Goal: Task Accomplishment & Management: Manage account settings

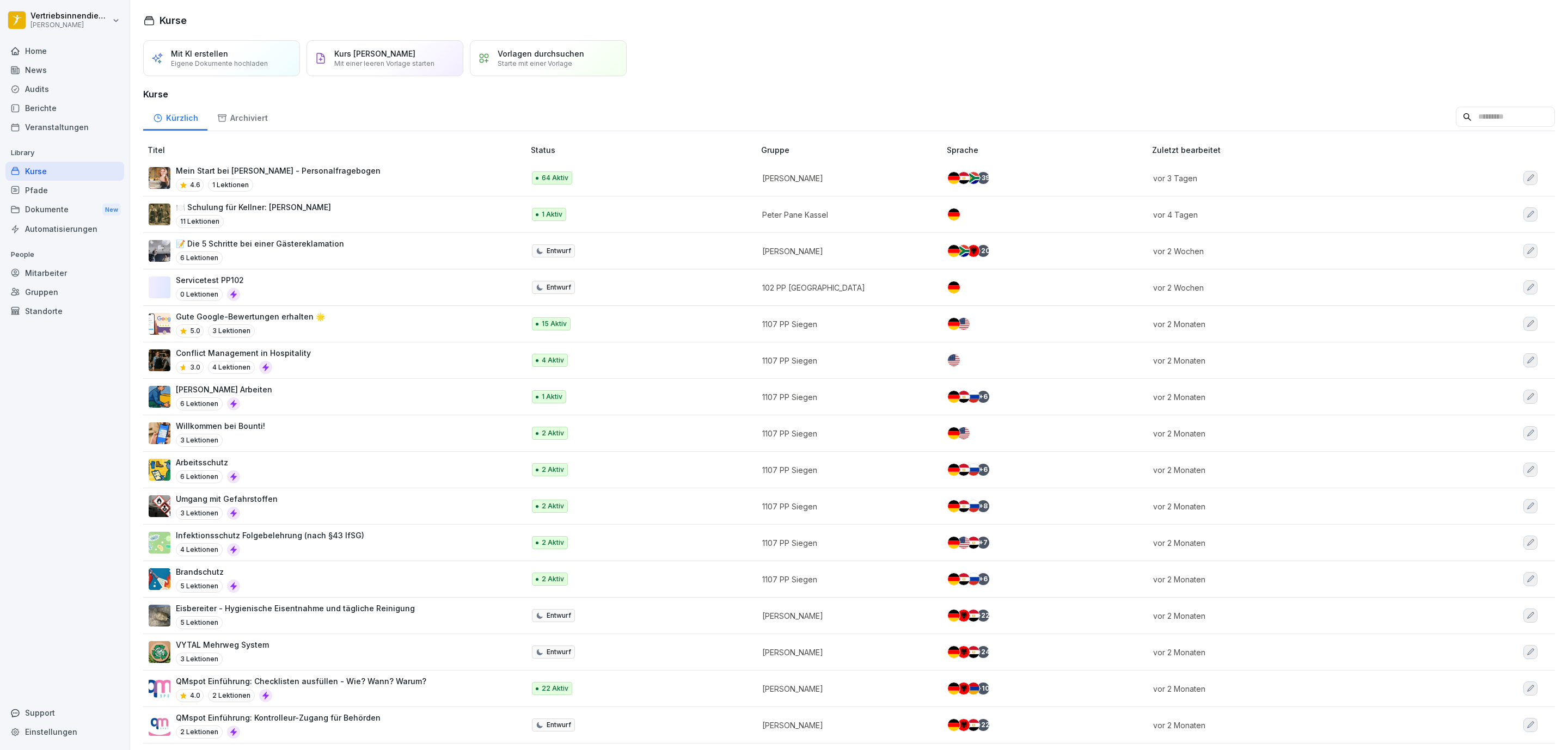
click at [53, 73] on div "News" at bounding box center [65, 70] width 119 height 19
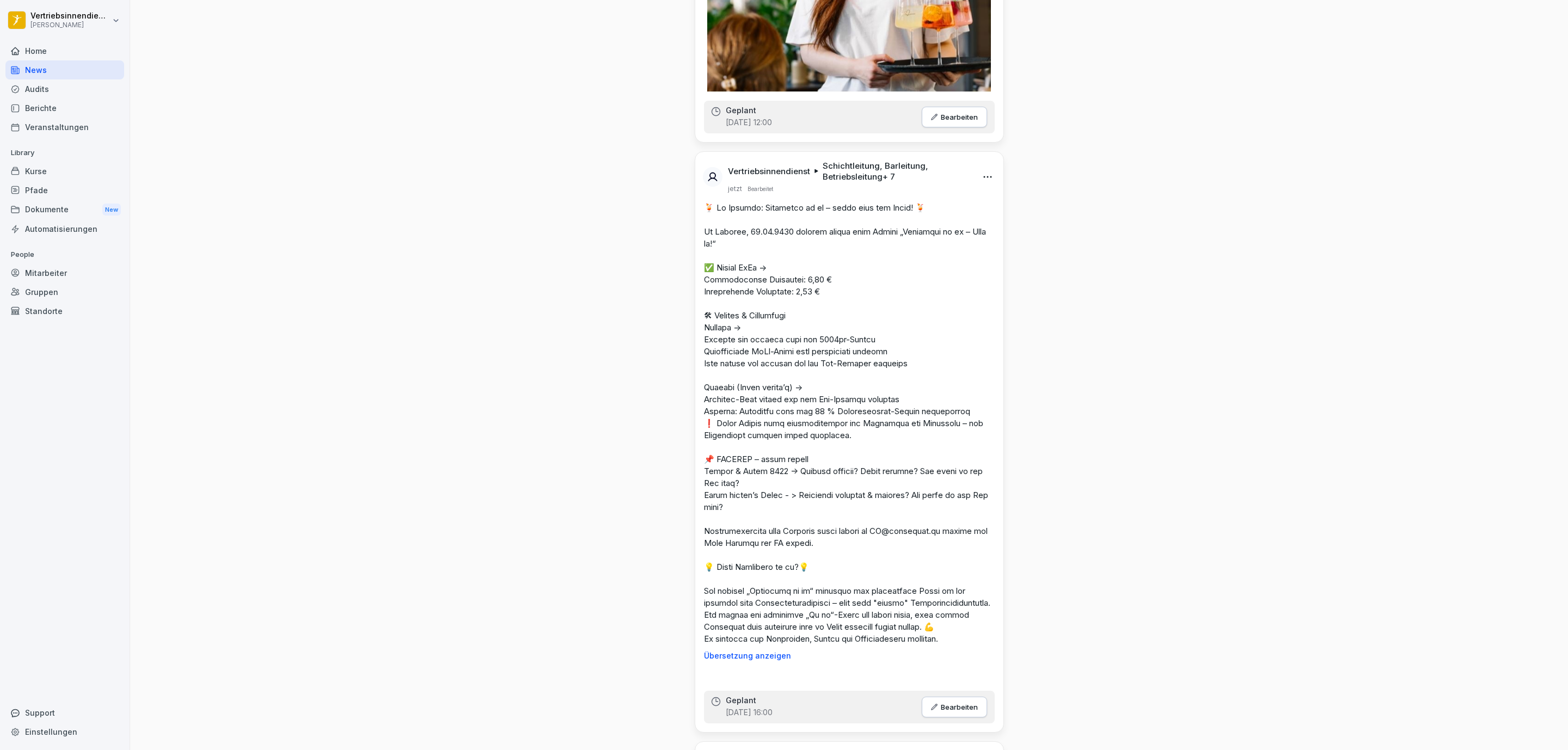
scroll to position [3838, 0]
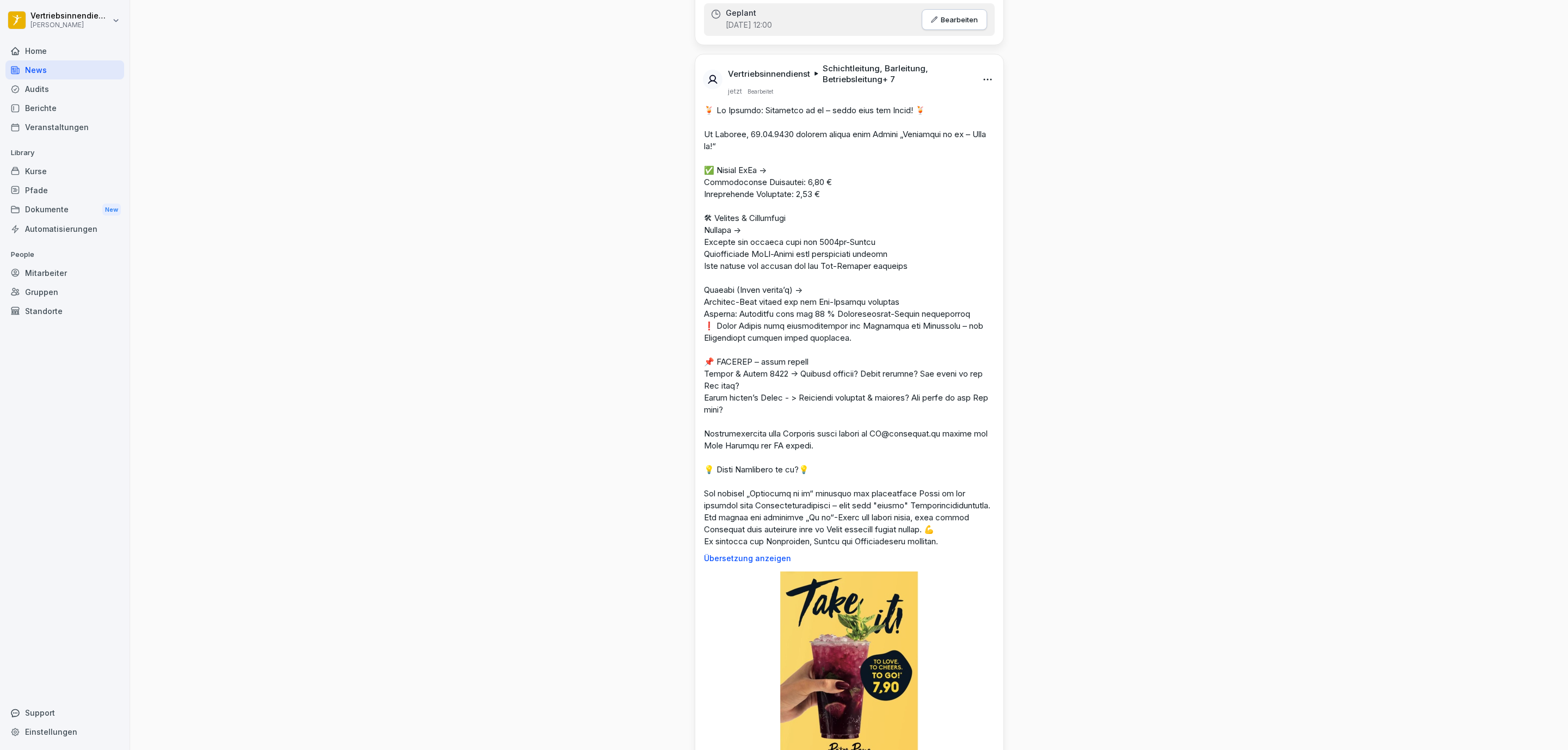
click at [677, 82] on html "Vertriebsinnendienst Peter Pane Home News Audits Berichte Veranstaltungen Libra…" at bounding box center [784, 375] width 1568 height 750
click at [677, 105] on div "Bearbeiten" at bounding box center [920, 107] width 135 height 21
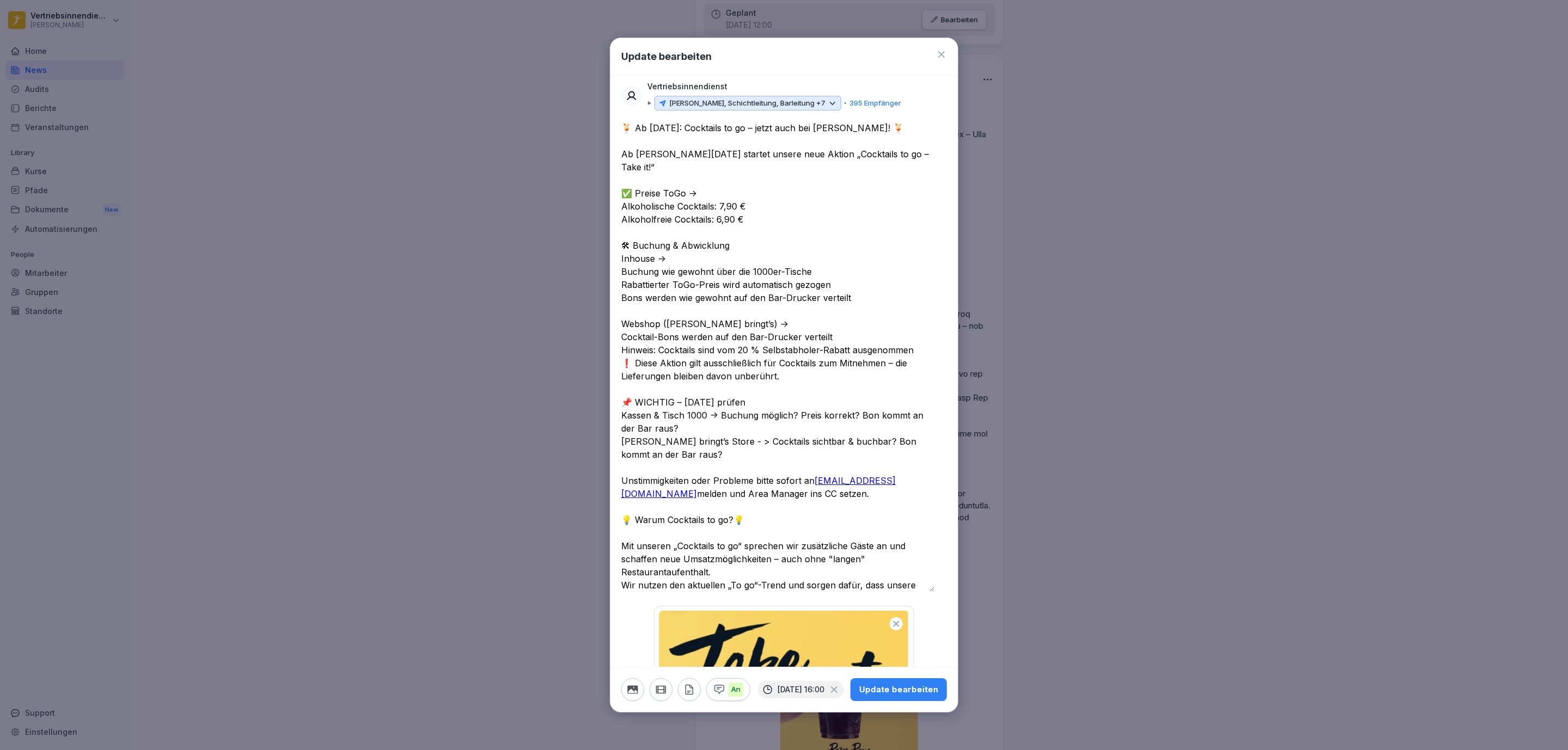
click at [677, 105] on p "Peter Pane, Schichtleitung, Barleitung +7" at bounding box center [747, 103] width 156 height 11
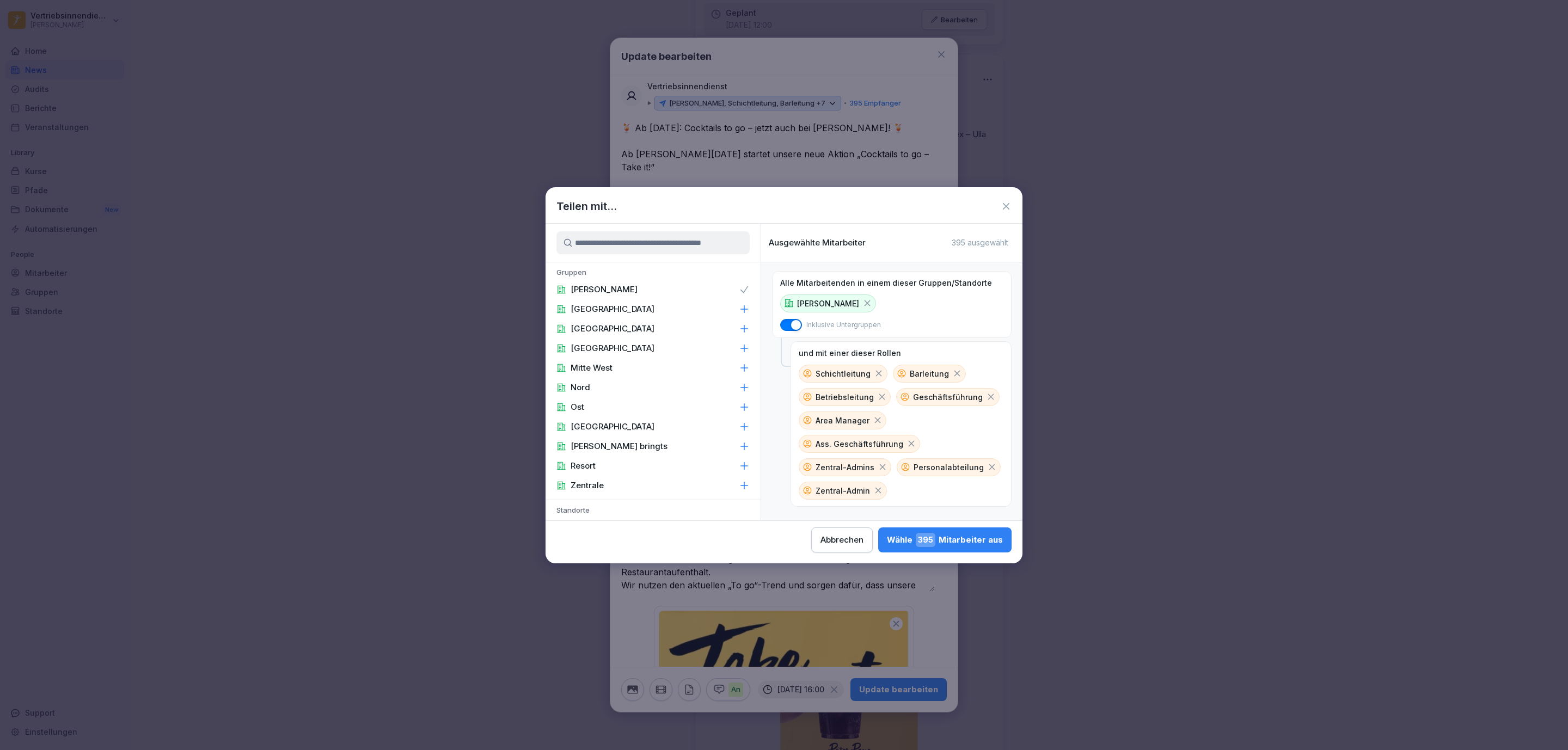
click at [677, 376] on icon at bounding box center [878, 373] width 6 height 6
click at [677, 374] on icon at bounding box center [862, 373] width 6 height 6
click at [677, 378] on icon at bounding box center [991, 373] width 10 height 10
click at [677, 396] on icon at bounding box center [912, 397] width 10 height 10
click at [677, 400] on icon at bounding box center [992, 397] width 6 height 6
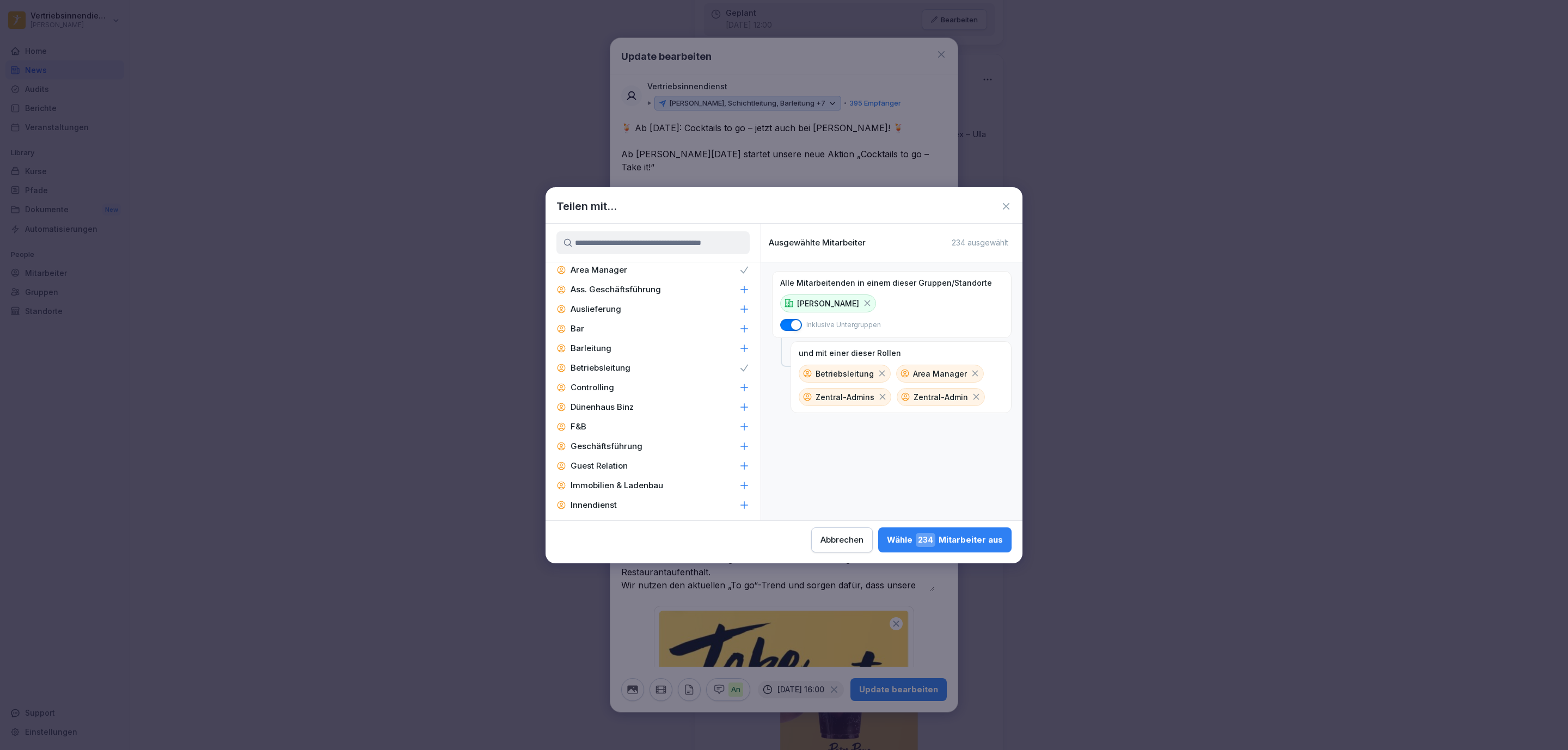
scroll to position [1470, 0]
click at [640, 440] on p "Geschäftsführung" at bounding box center [606, 445] width 72 height 11
click at [677, 541] on div "Wähle 237 Mitarbeiter aus" at bounding box center [945, 540] width 116 height 14
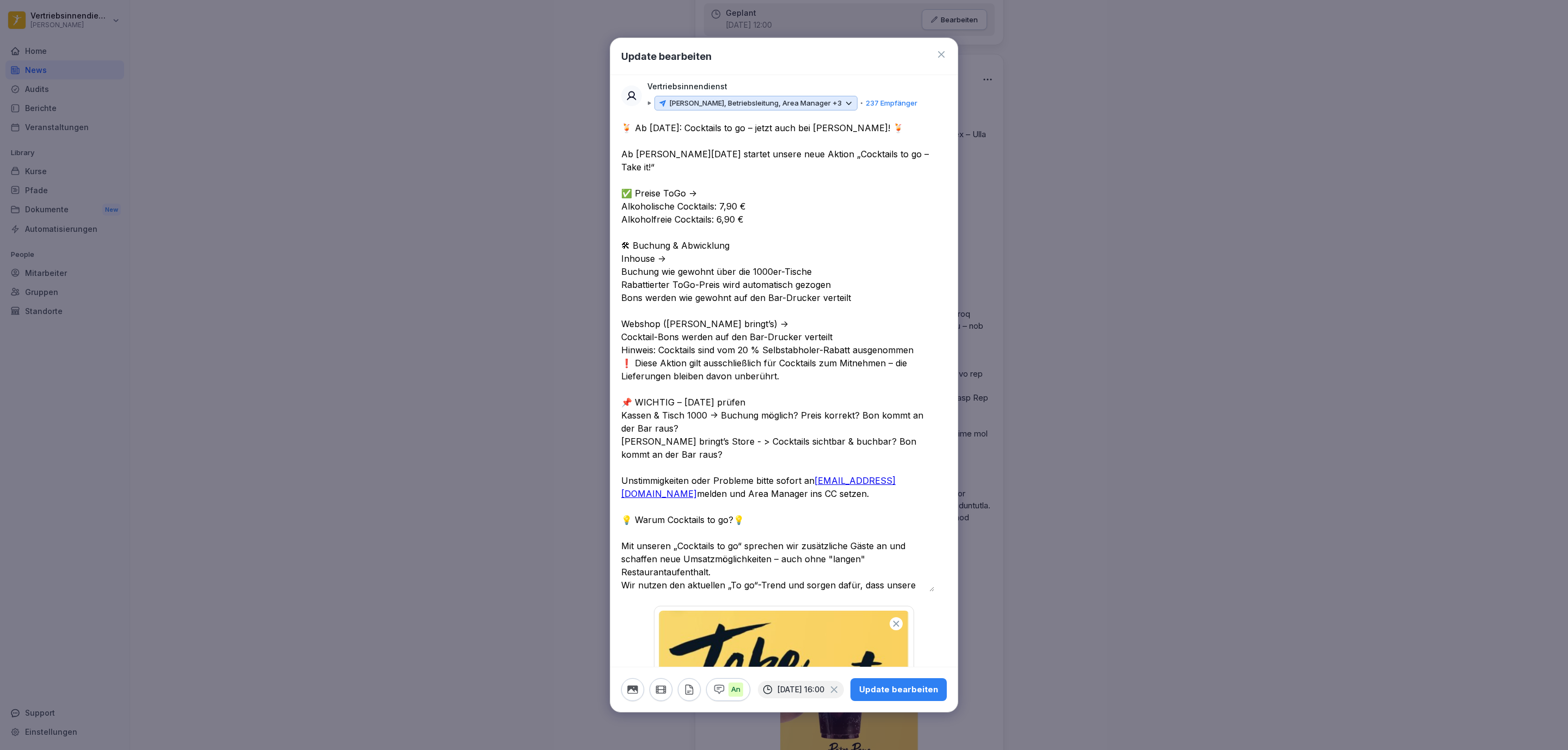
click at [677, 686] on div "Update bearbeiten" at bounding box center [898, 689] width 79 height 12
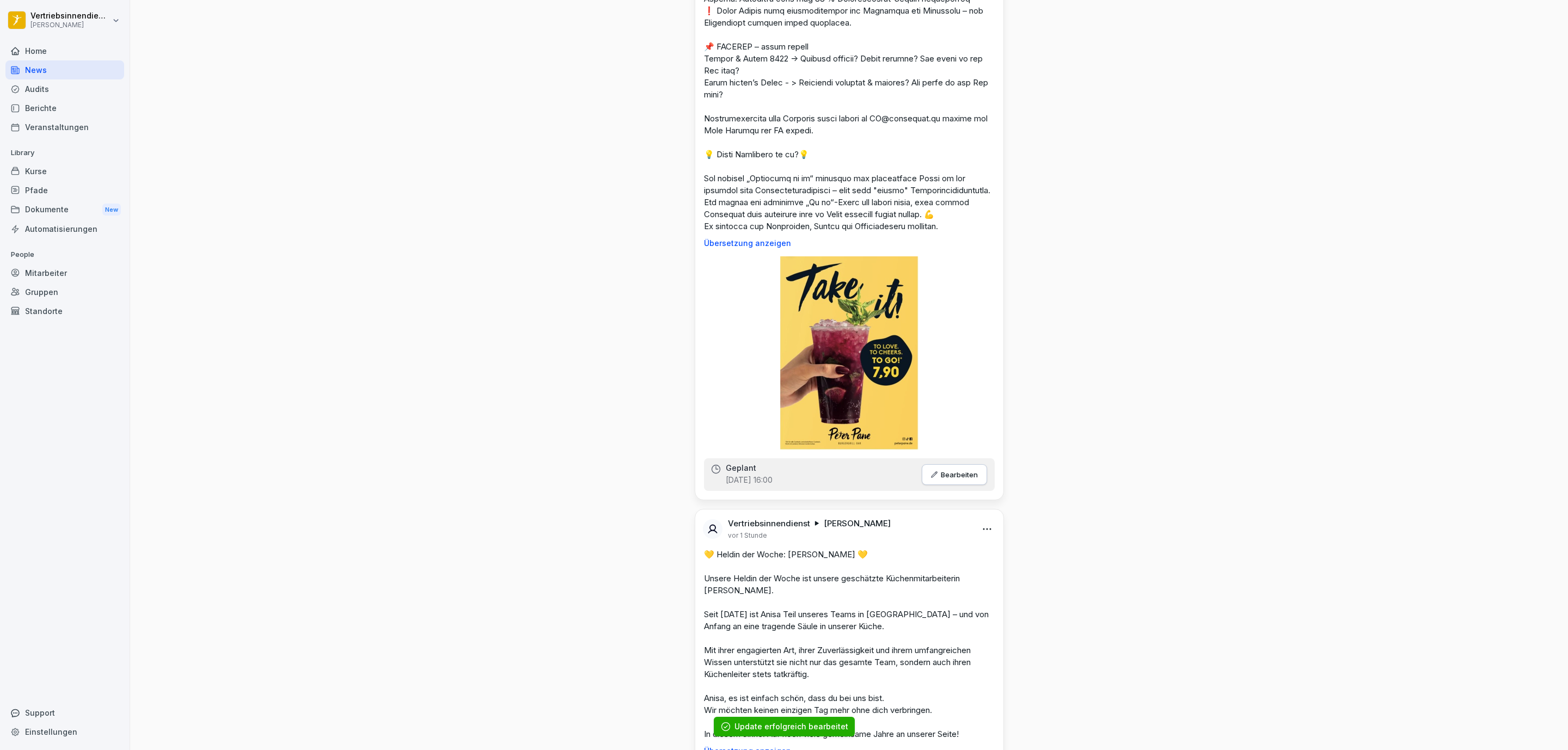
scroll to position [4165, 0]
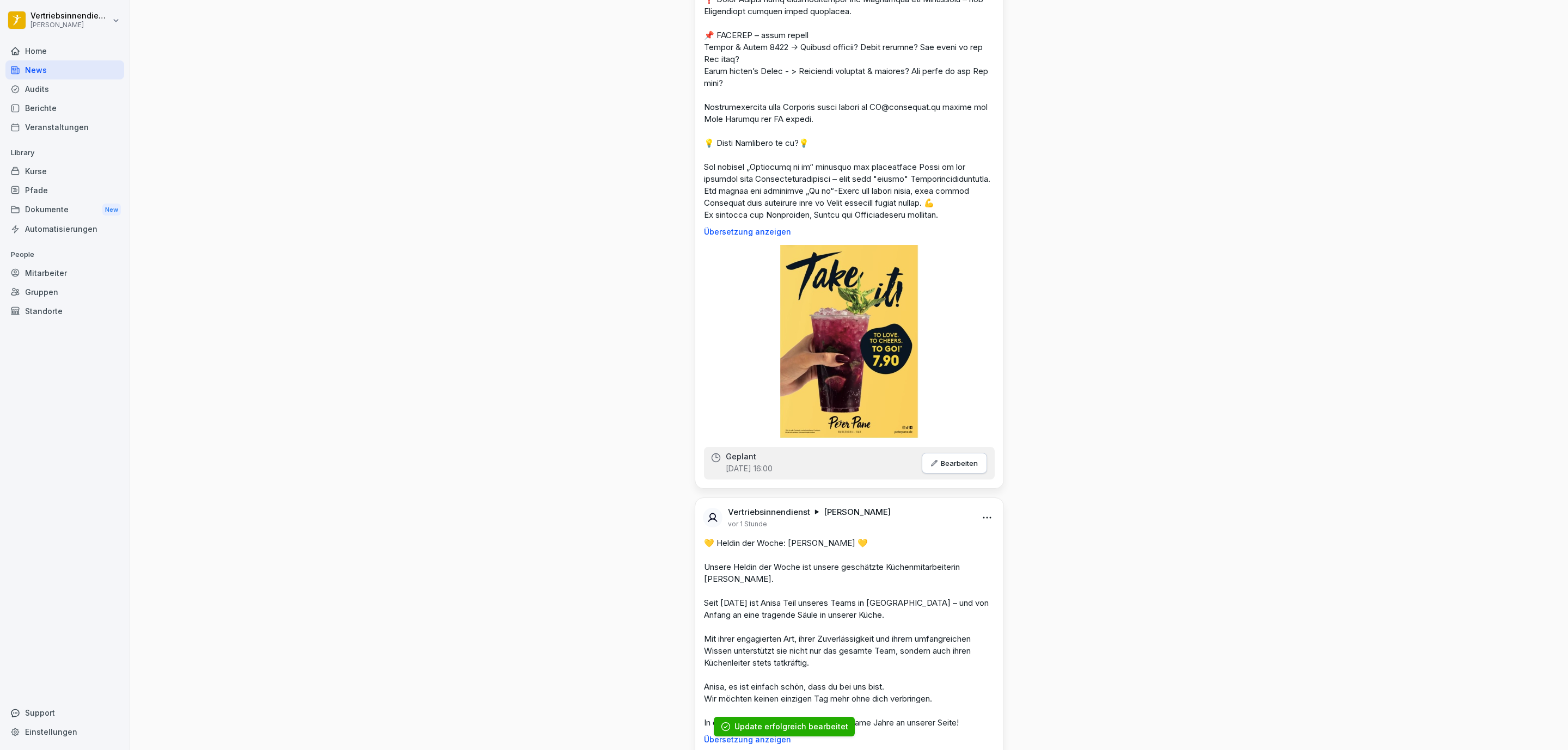
click at [677, 468] on p "Bearbeiten" at bounding box center [959, 463] width 37 height 9
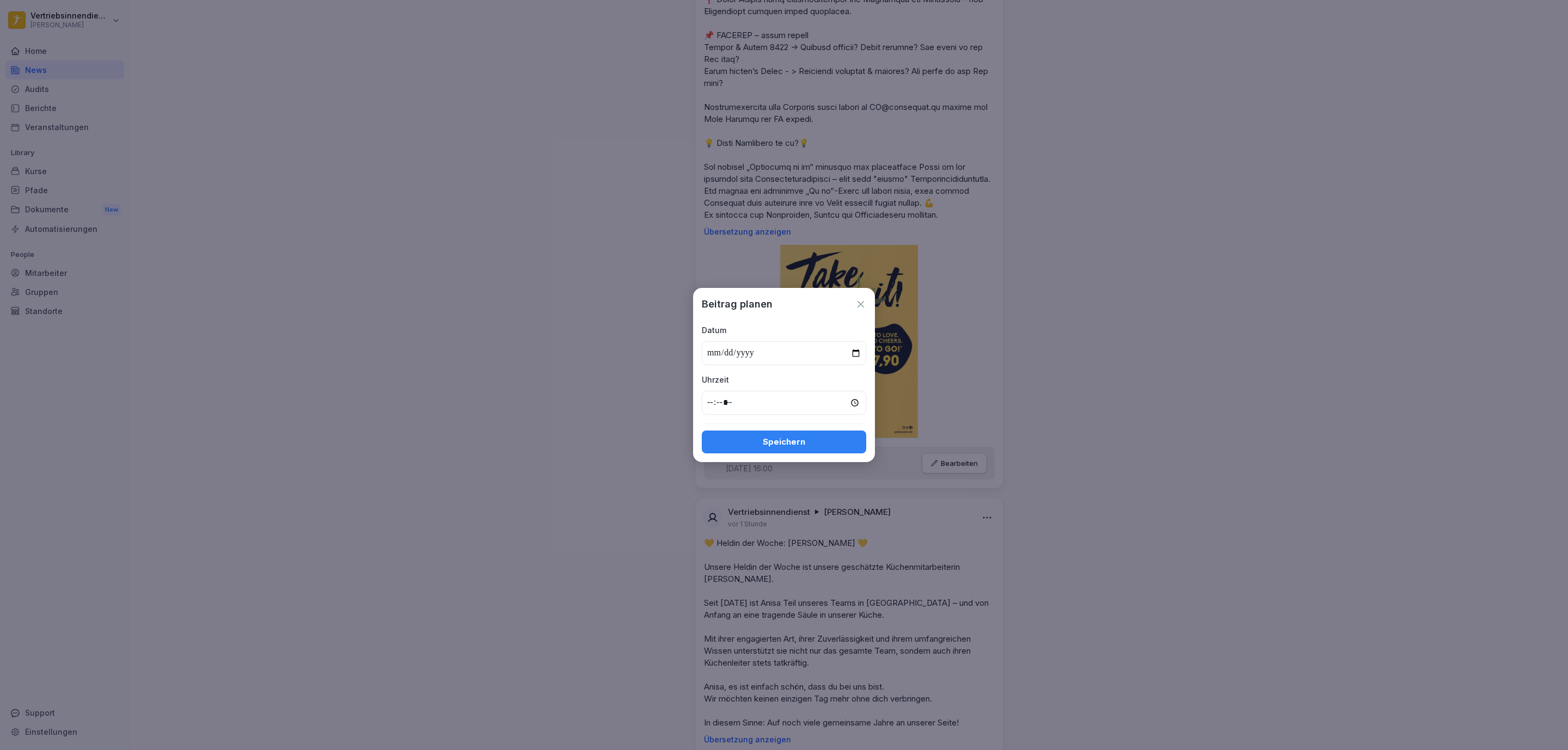
click at [677, 402] on input "*****" at bounding box center [784, 403] width 164 height 24
click at [677, 439] on div "Speichern" at bounding box center [784, 442] width 147 height 12
click at [677, 399] on input "*****" at bounding box center [784, 403] width 164 height 24
click at [677, 404] on input "*****" at bounding box center [784, 403] width 164 height 24
click at [677, 399] on input "*****" at bounding box center [784, 403] width 164 height 24
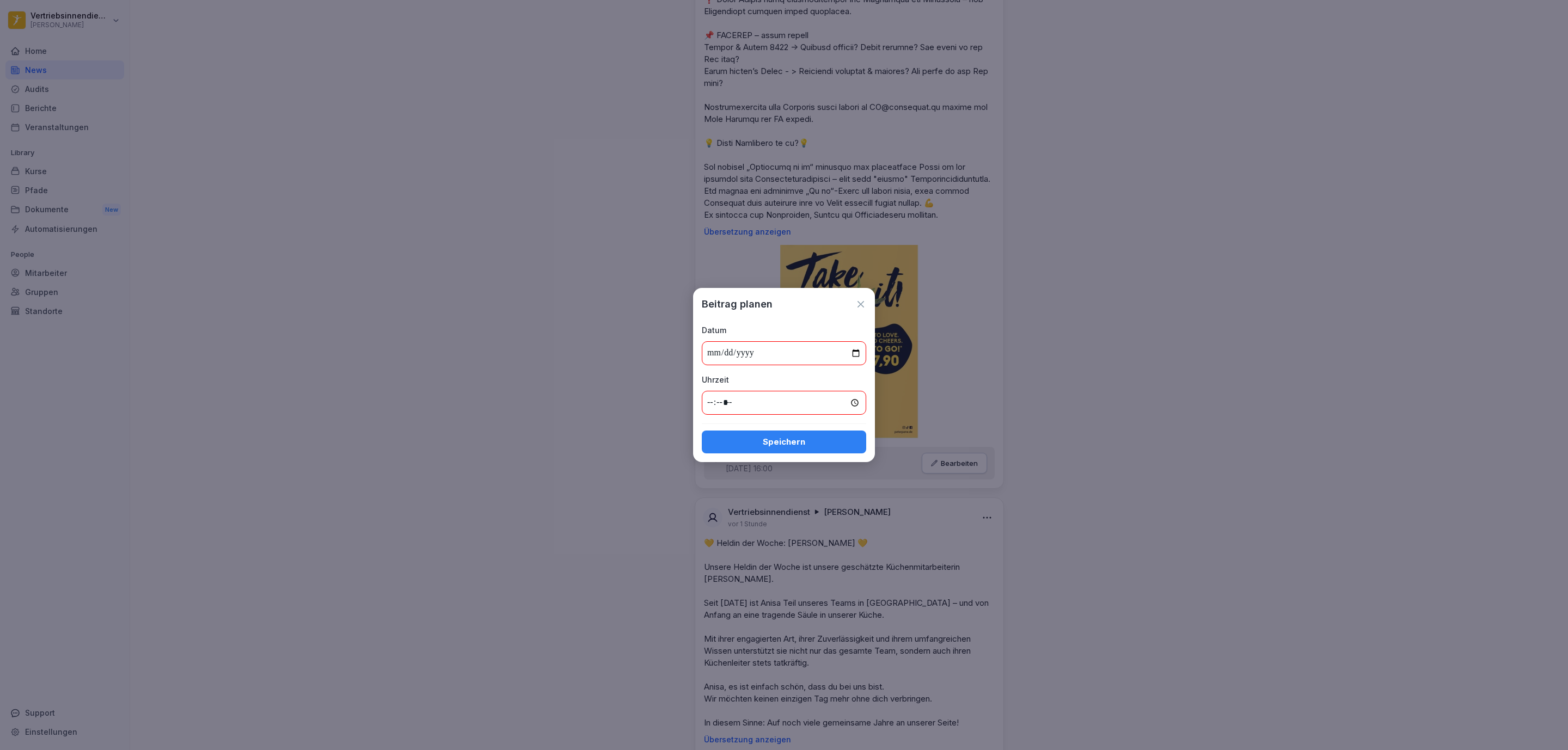
type input "*****"
click at [677, 444] on div "Speichern" at bounding box center [784, 442] width 147 height 12
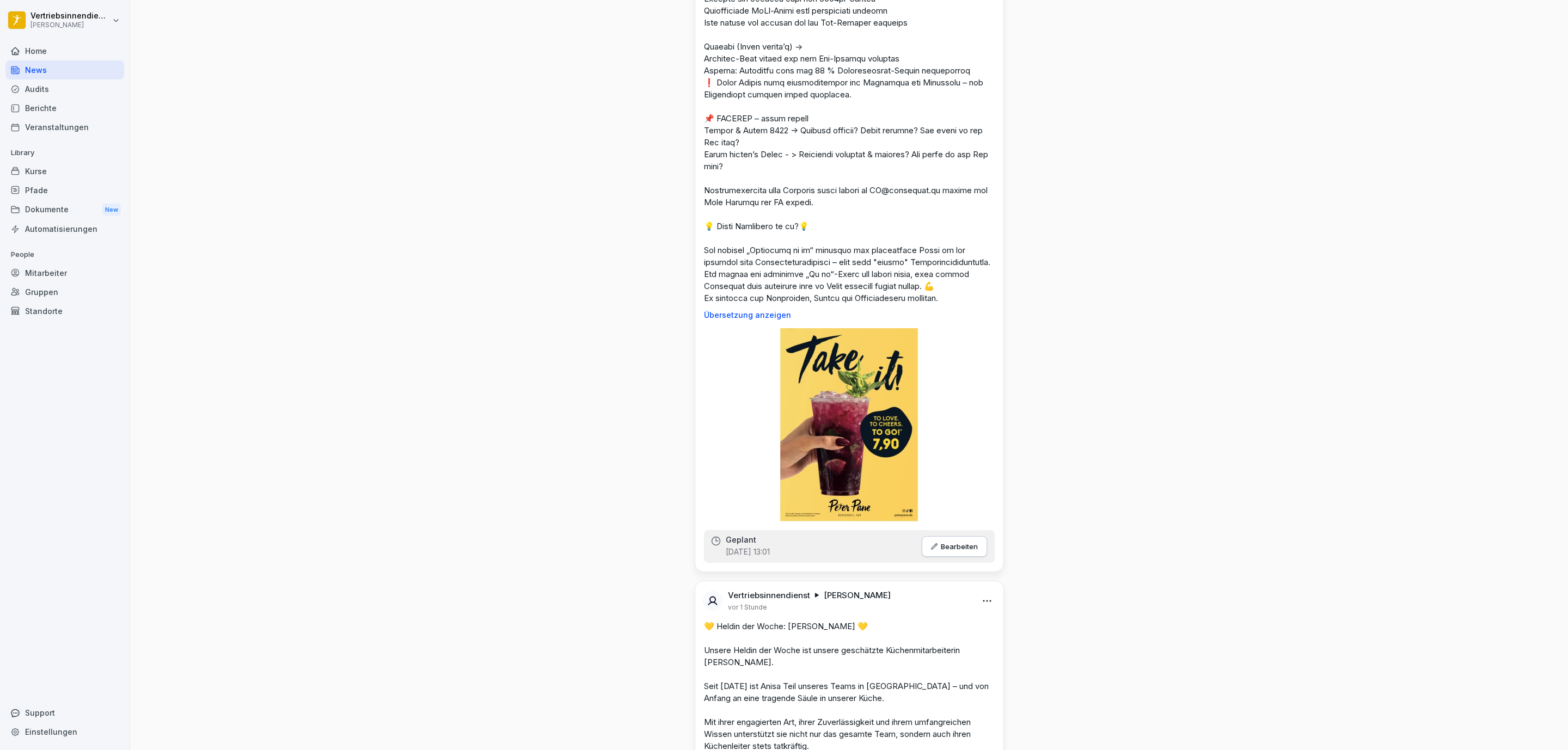
scroll to position [4084, 0]
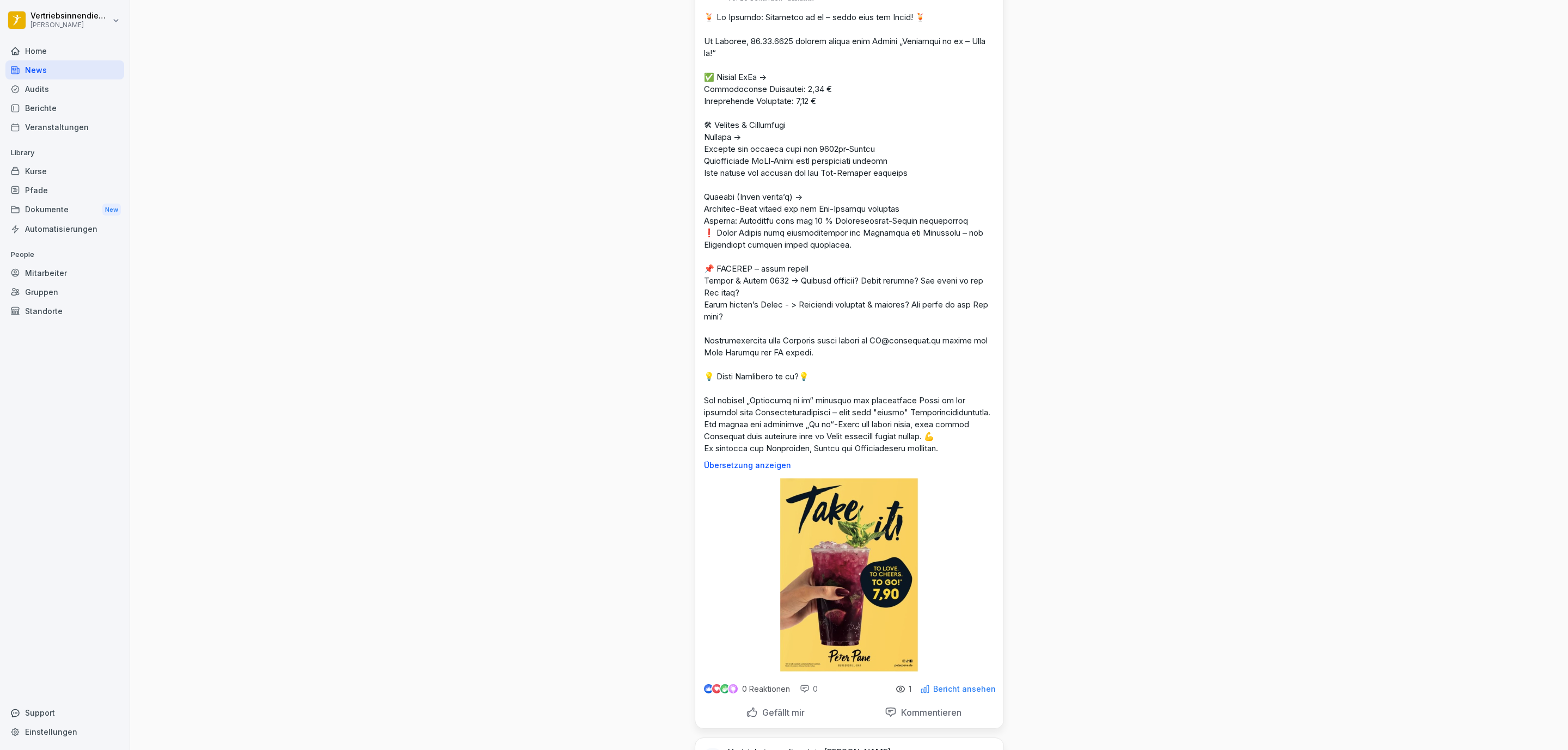
scroll to position [3920, 0]
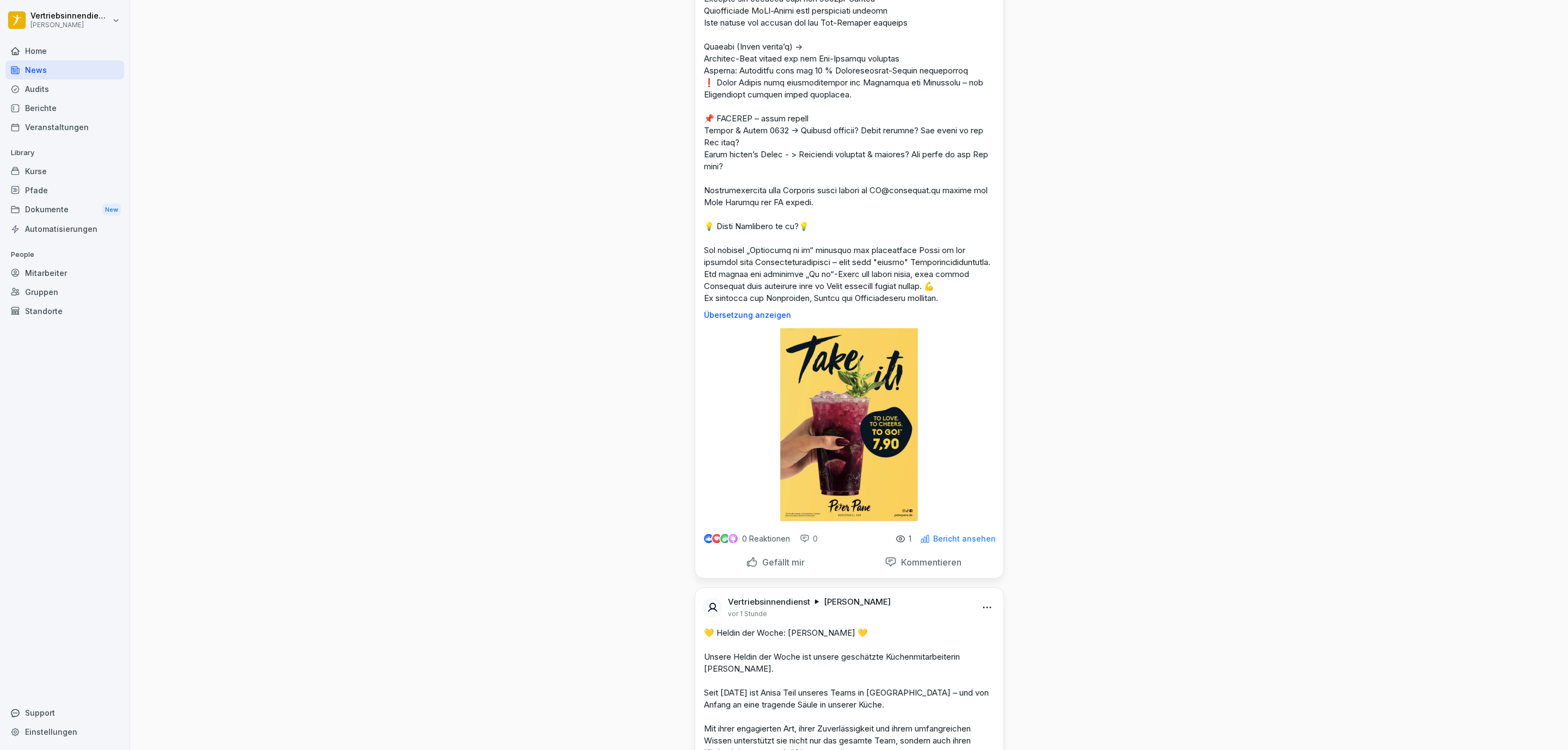
scroll to position [4247, 0]
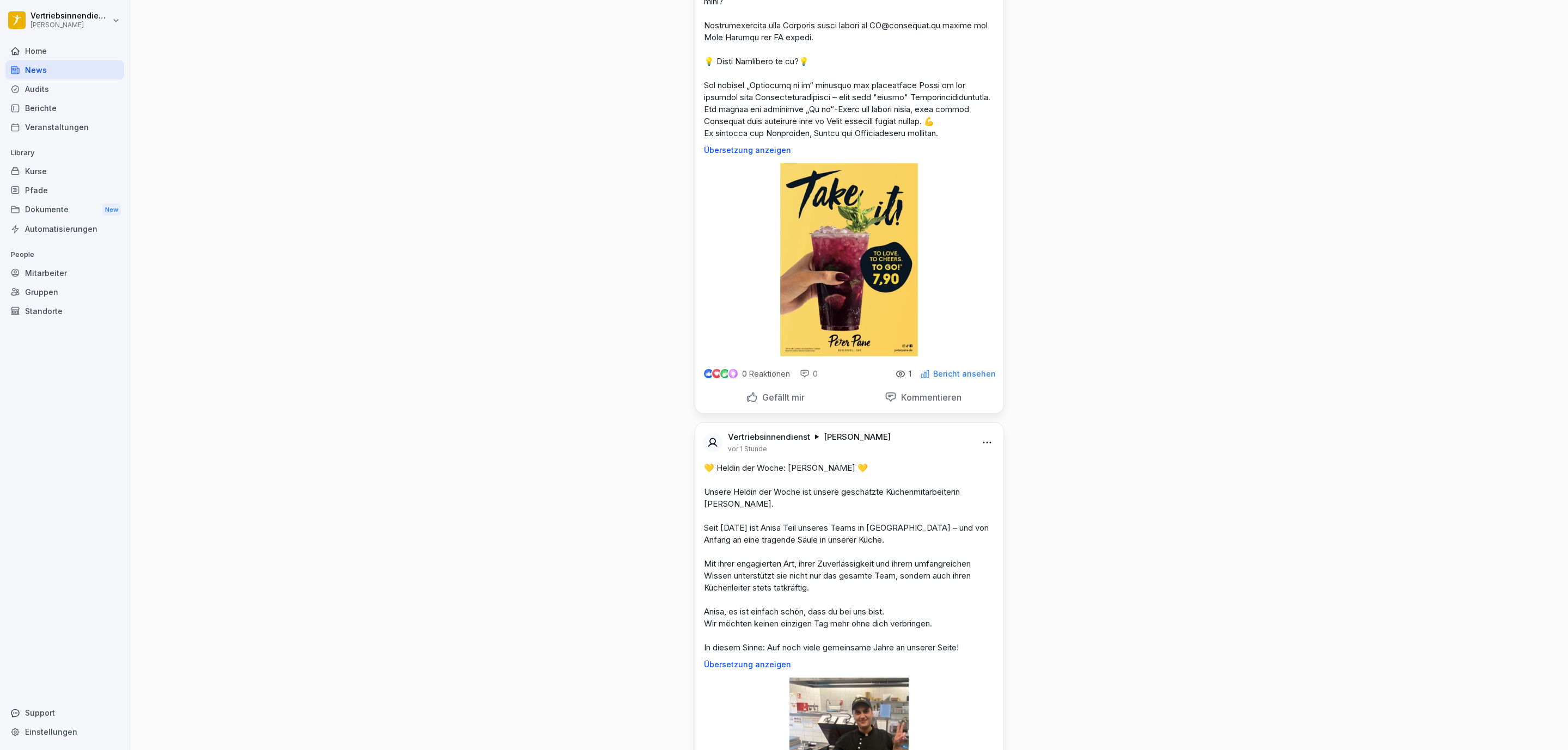
click at [961, 378] on p "Bericht ansehen" at bounding box center [964, 374] width 63 height 9
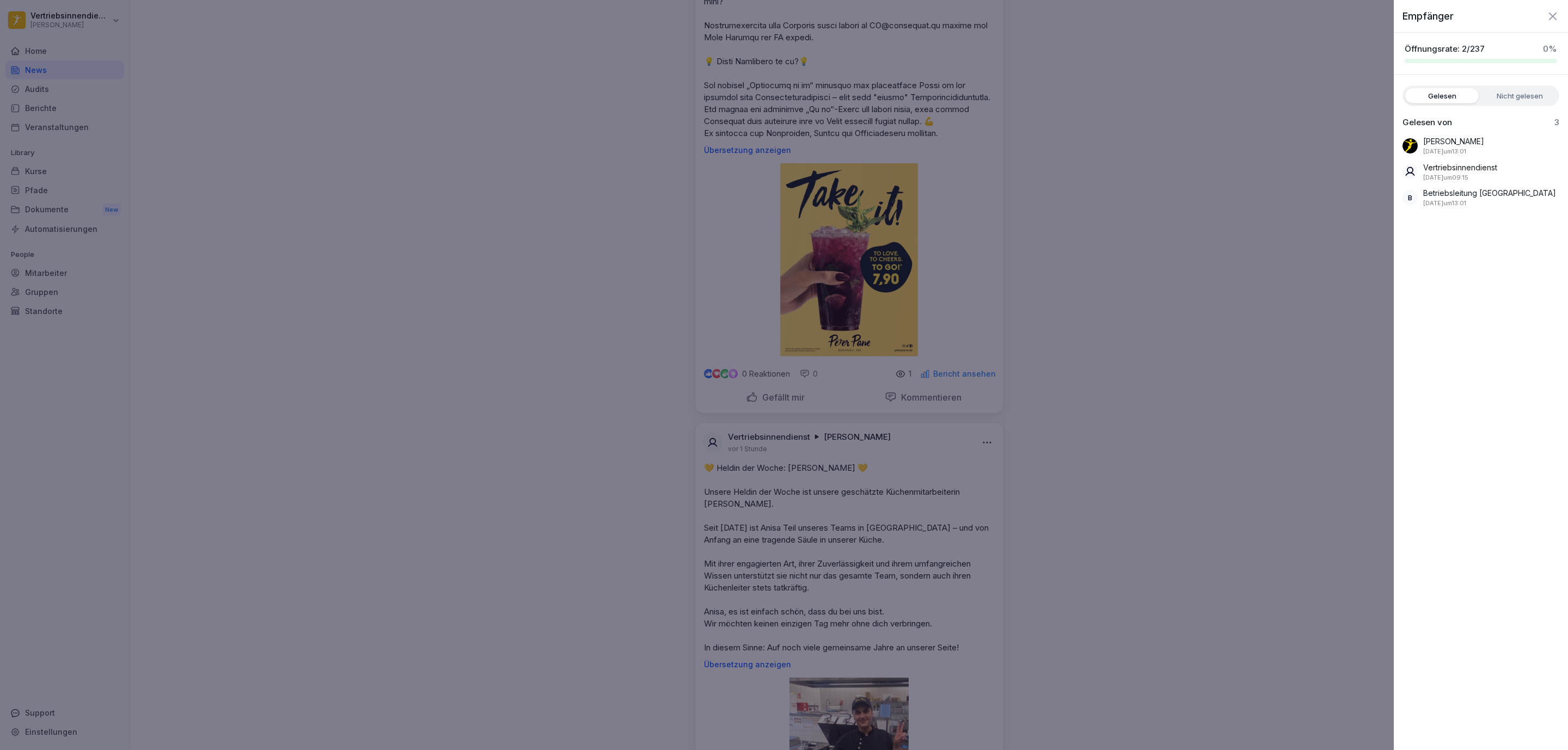
click at [1167, 353] on div at bounding box center [784, 375] width 1568 height 750
